Goal: Check status

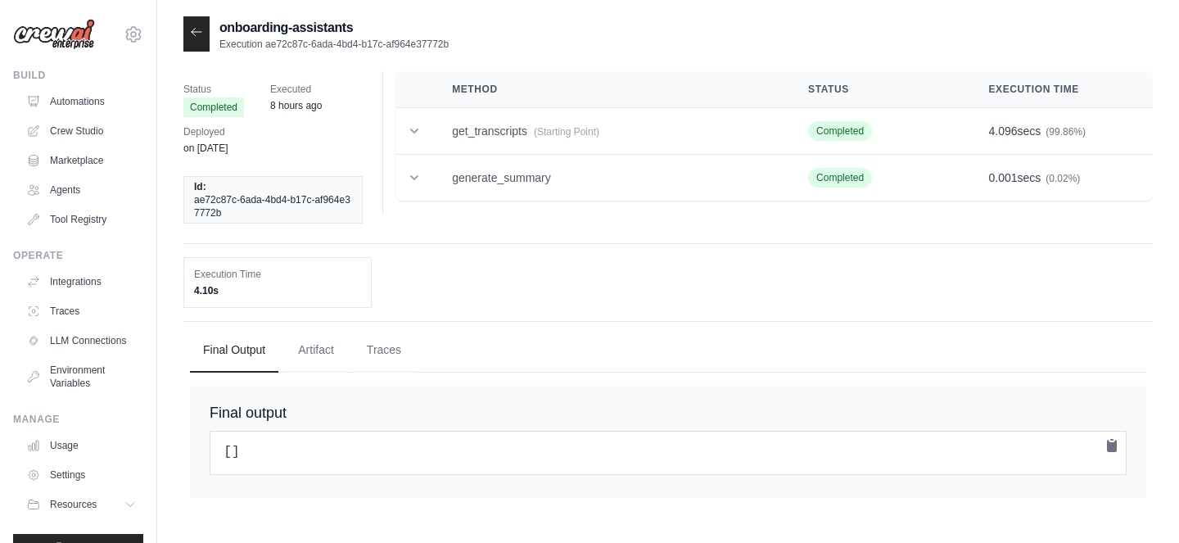
click at [192, 33] on icon at bounding box center [197, 31] width 10 height 7
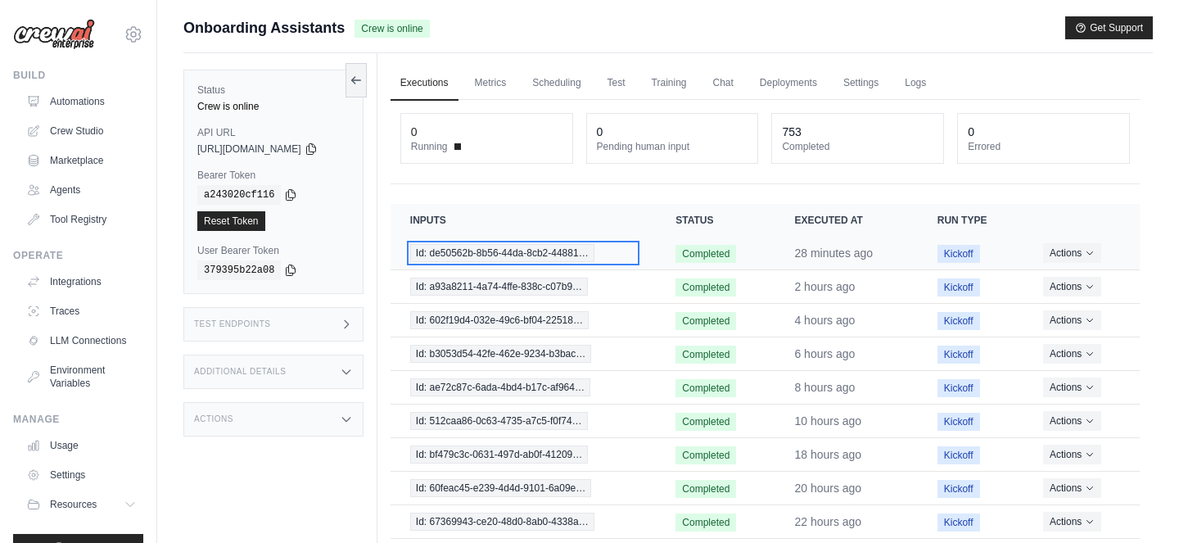
click at [594, 257] on span "Id: de50562b-8b56-44da-8cb2-44881…" at bounding box center [502, 253] width 184 height 18
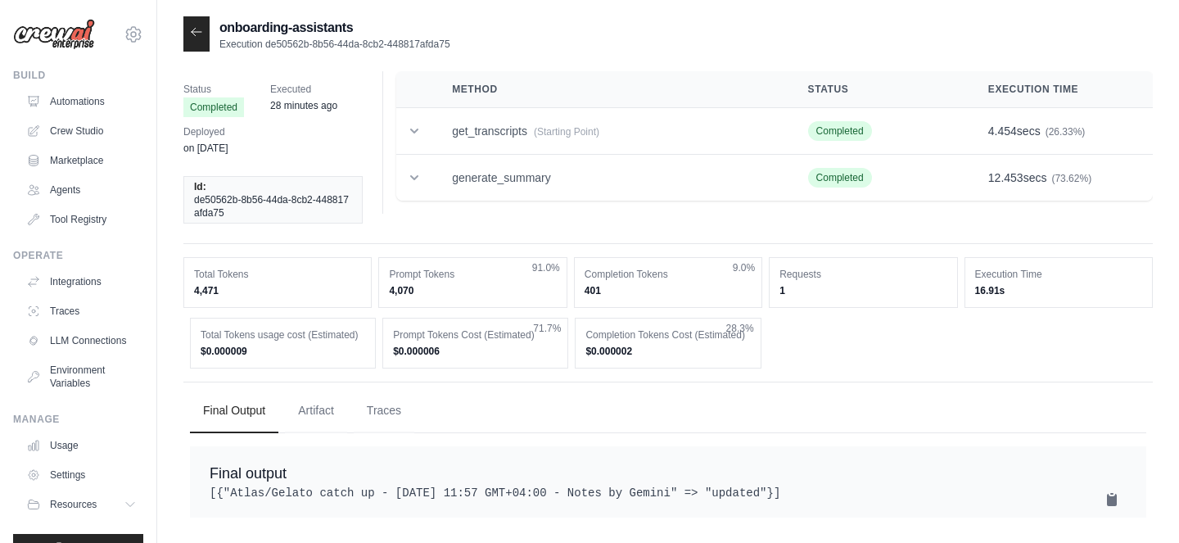
click at [190, 33] on icon at bounding box center [196, 31] width 13 height 13
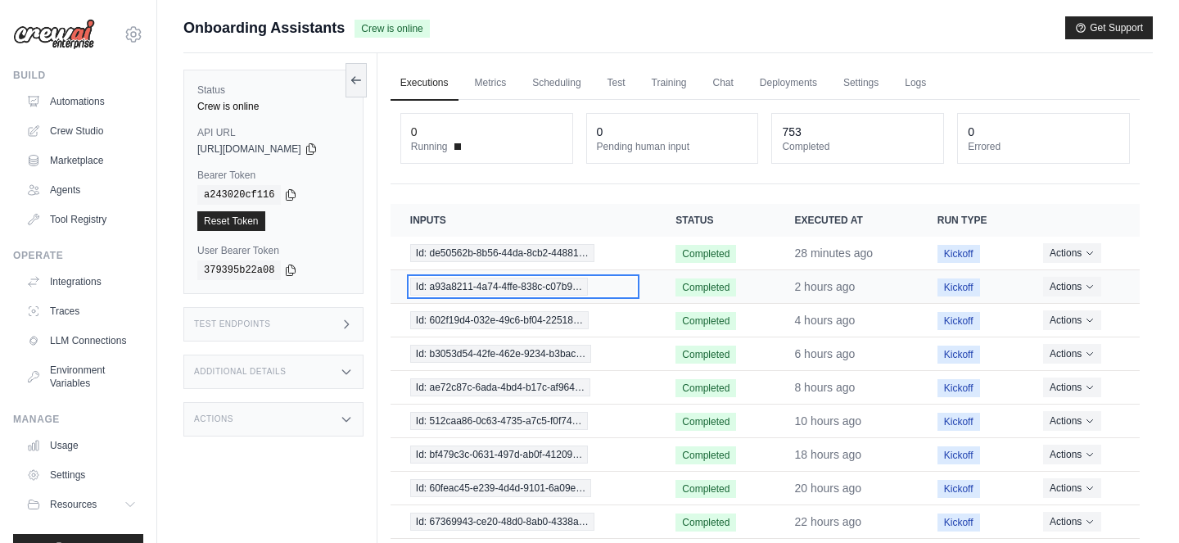
click at [538, 290] on span "Id: a93a8211-4a74-4ffe-838c-c07b9…" at bounding box center [499, 286] width 178 height 18
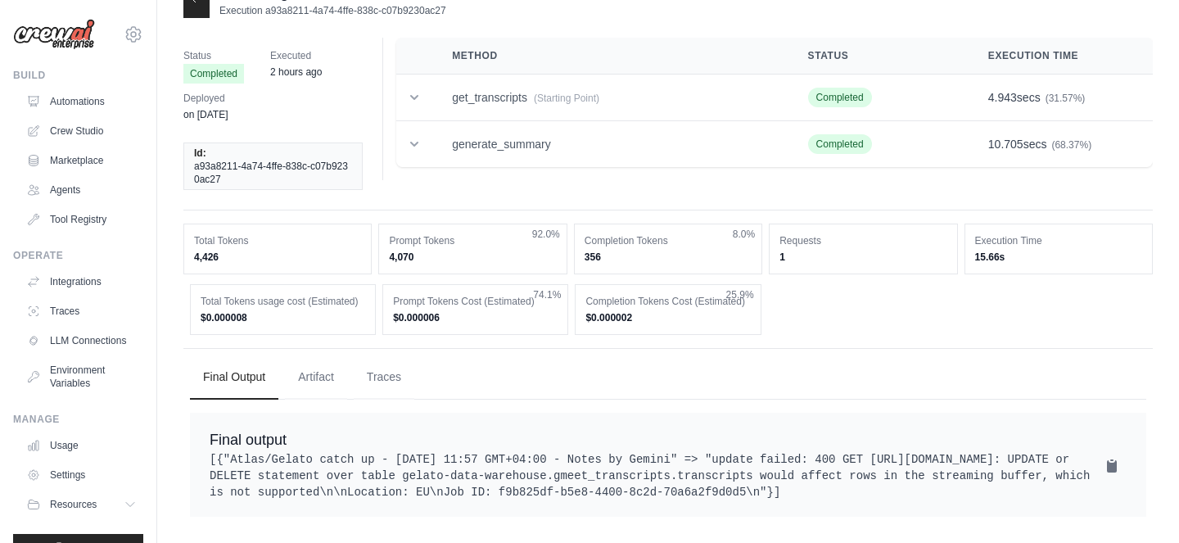
drag, startPoint x: 251, startPoint y: 408, endPoint x: 525, endPoint y: 479, distance: 282.3
click at [525, 479] on pre "[{"Atlas/Gelato catch up - 2025/08/11 11:57 GMT+04:00 - Notes by Gemini" => "up…" at bounding box center [668, 475] width 917 height 49
copy pre "[{"Atlas/Gelato catch up - 2025/08/11 11:57 GMT+04:00 - Notes by Gemini" => "up…"
